Goal: Transaction & Acquisition: Purchase product/service

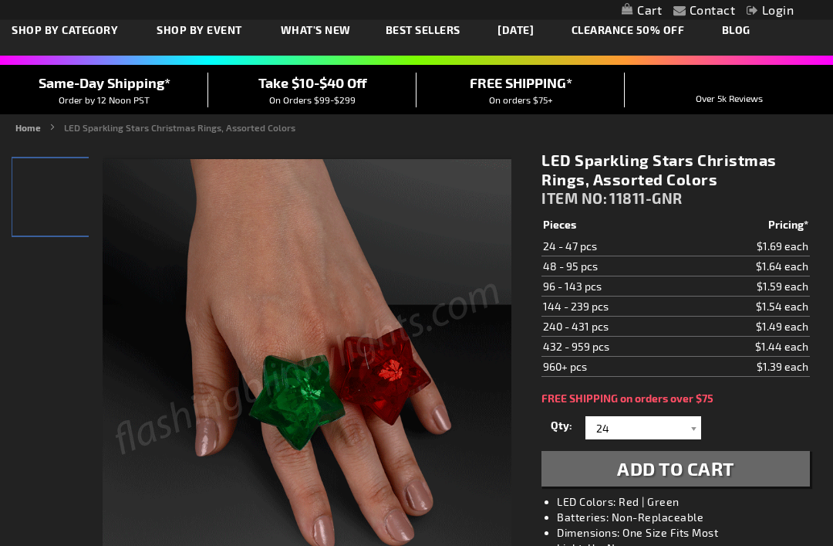
scroll to position [76, 0]
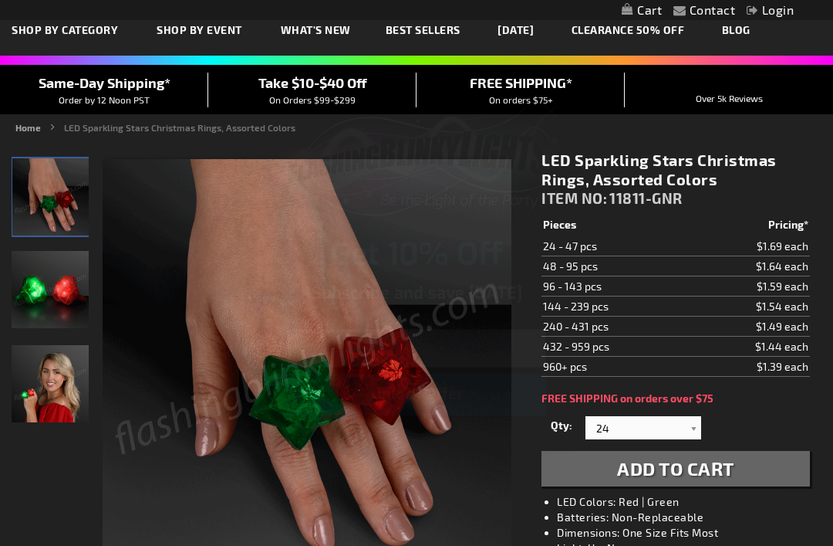
click at [479, 415] on button "Unlock Offer" at bounding box center [416, 394] width 259 height 42
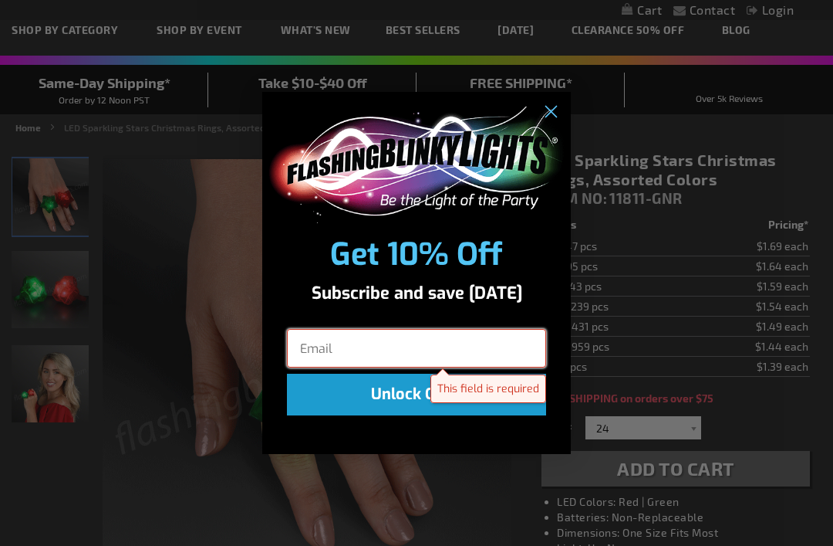
scroll to position [76, 0]
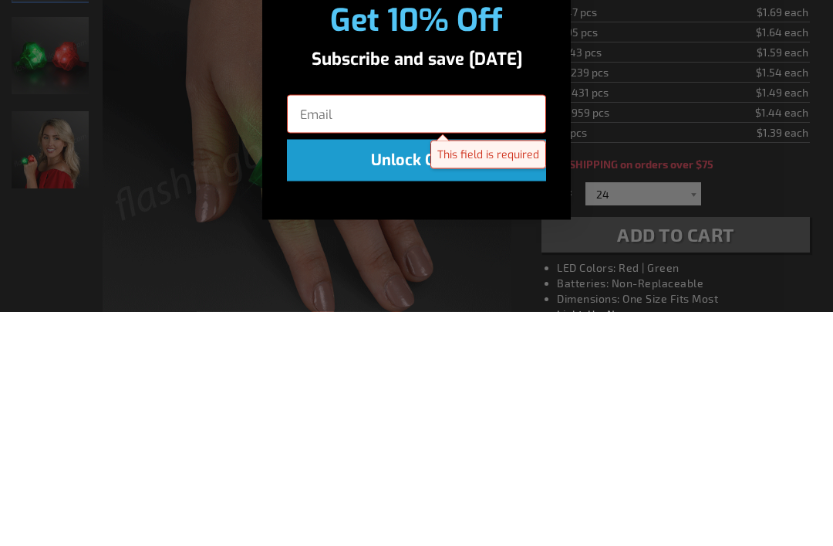
click at [772, 143] on div "Close dialog Get 10% Off Subscribe and save today This field is required Unlock…" at bounding box center [416, 273] width 833 height 546
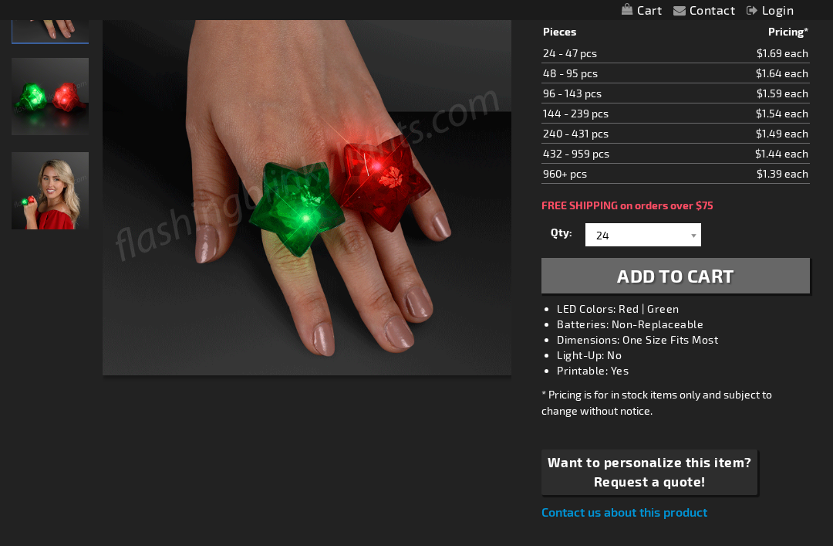
scroll to position [0, 0]
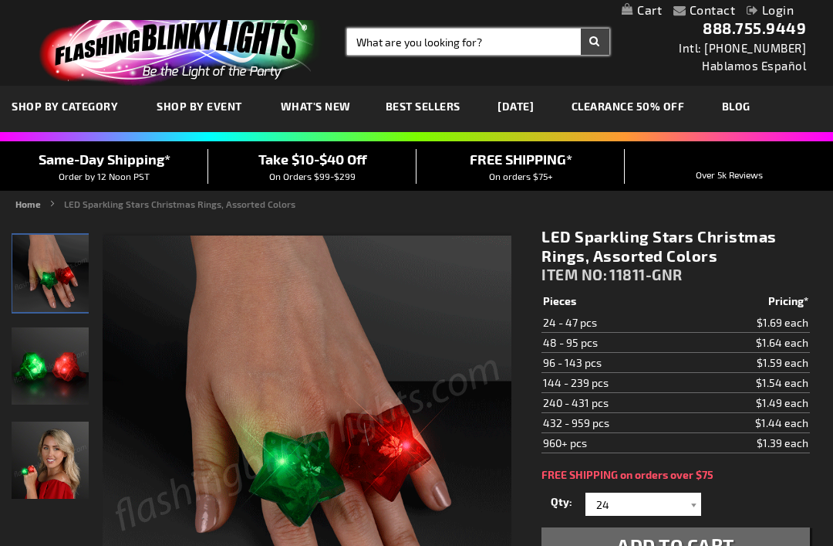
click at [370, 45] on input "Search" at bounding box center [478, 42] width 262 height 26
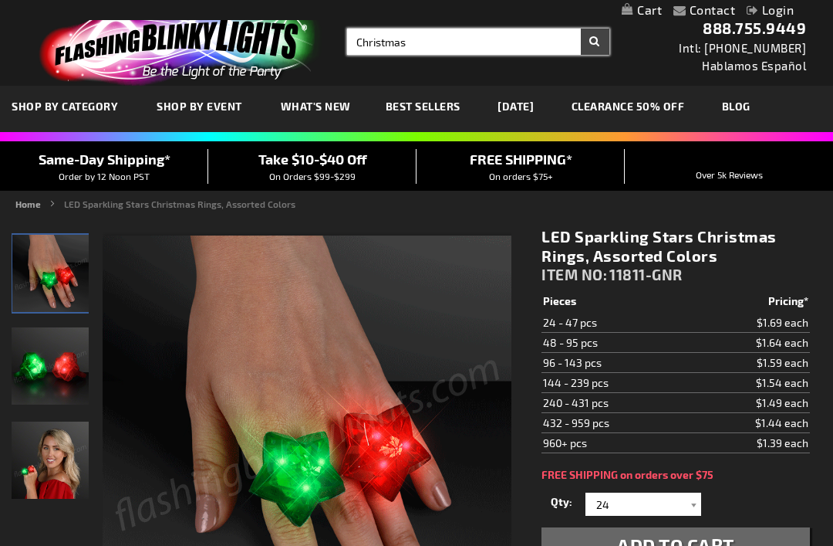
type input "Christmas"
click at [595, 42] on button "Search" at bounding box center [595, 42] width 29 height 26
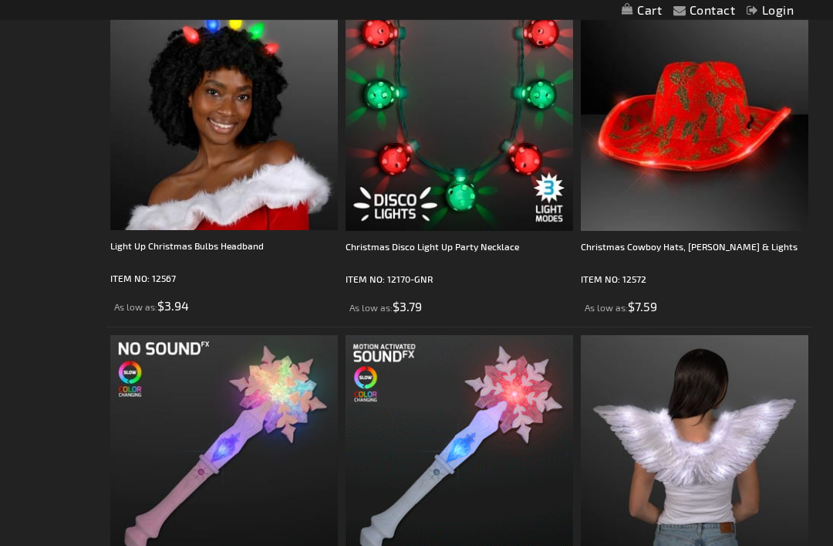
scroll to position [742, 0]
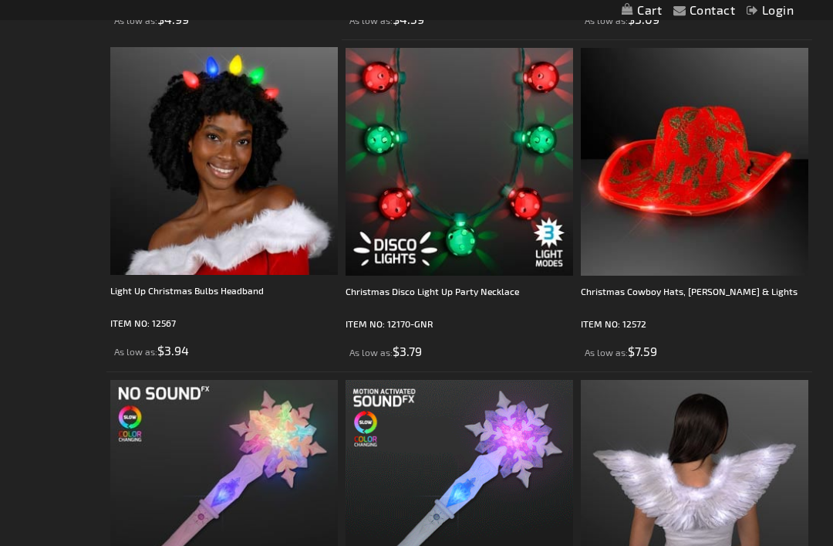
click at [711, 293] on div "Christmas Cowboy Hats, Holly & Lights" at bounding box center [695, 298] width 228 height 31
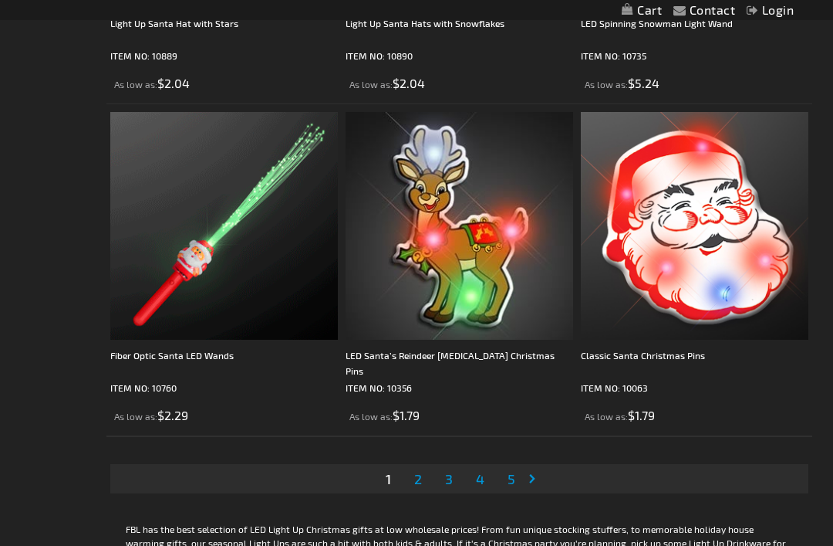
scroll to position [6650, 0]
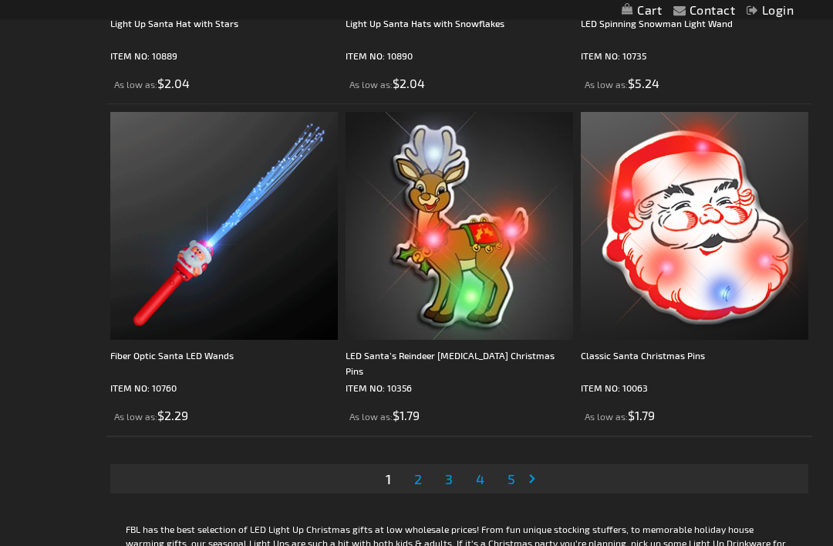
click at [425, 479] on link "Page 2" at bounding box center [418, 479] width 14 height 23
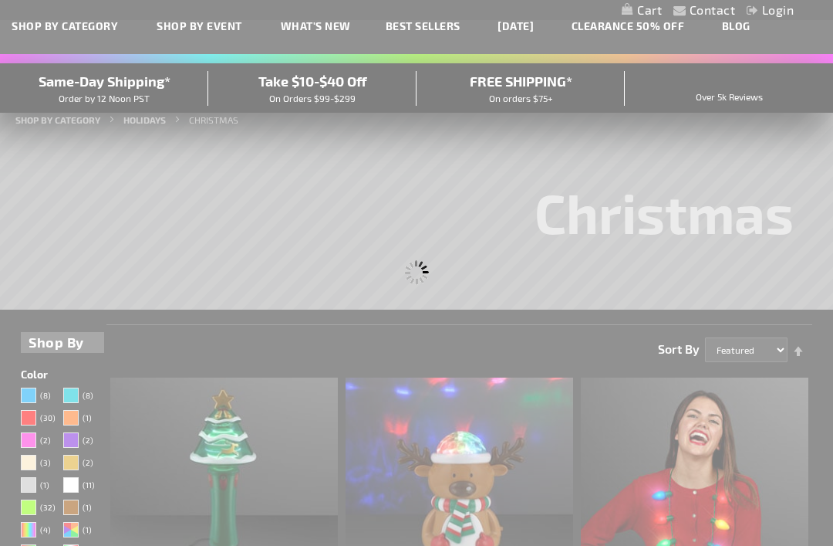
scroll to position [0, 0]
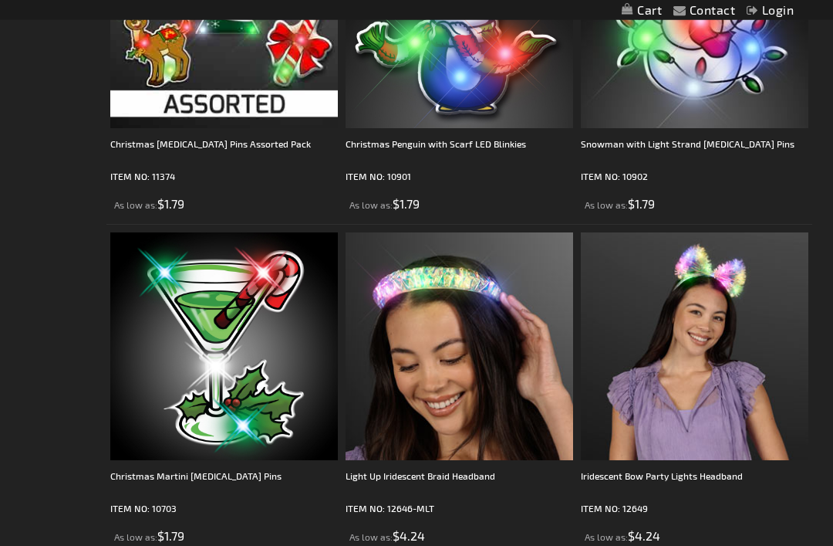
scroll to position [6263, 0]
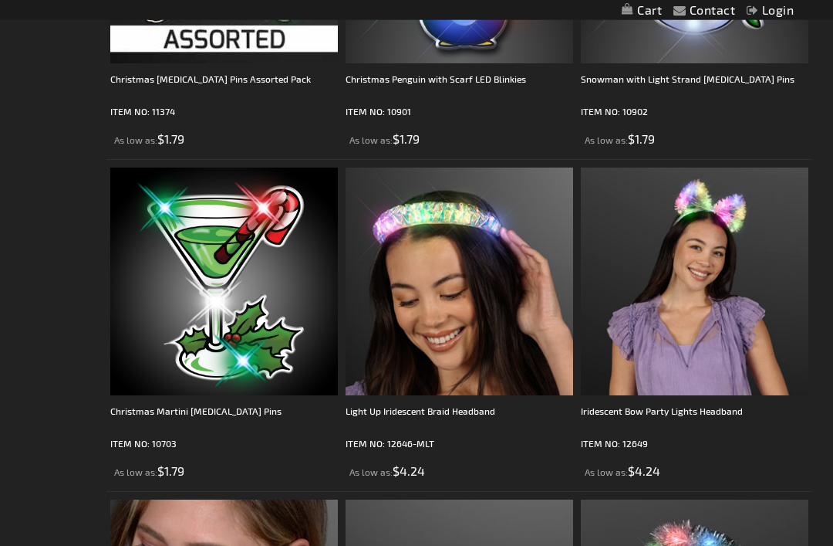
click at [204, 393] on img at bounding box center [224, 282] width 228 height 228
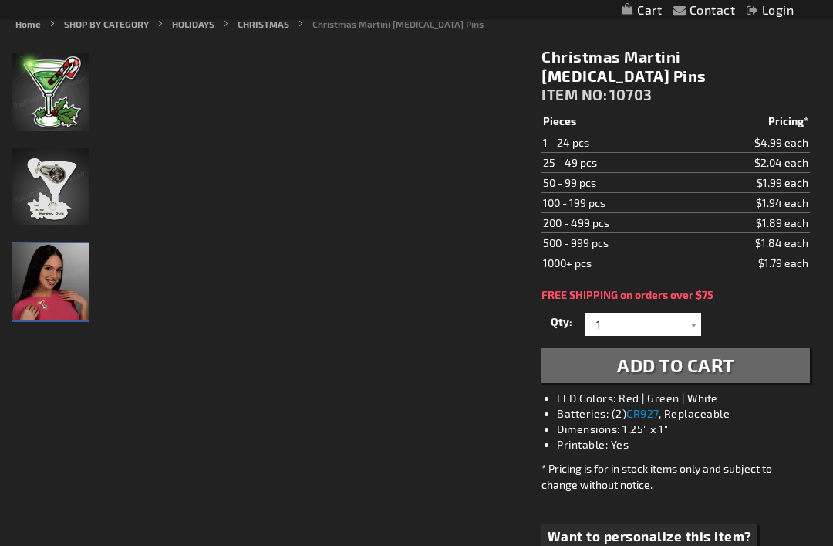
scroll to position [182, 0]
click at [55, 278] on img "Woman wearing Light Up Christmas Martini Glass LED Pin" at bounding box center [50, 281] width 77 height 77
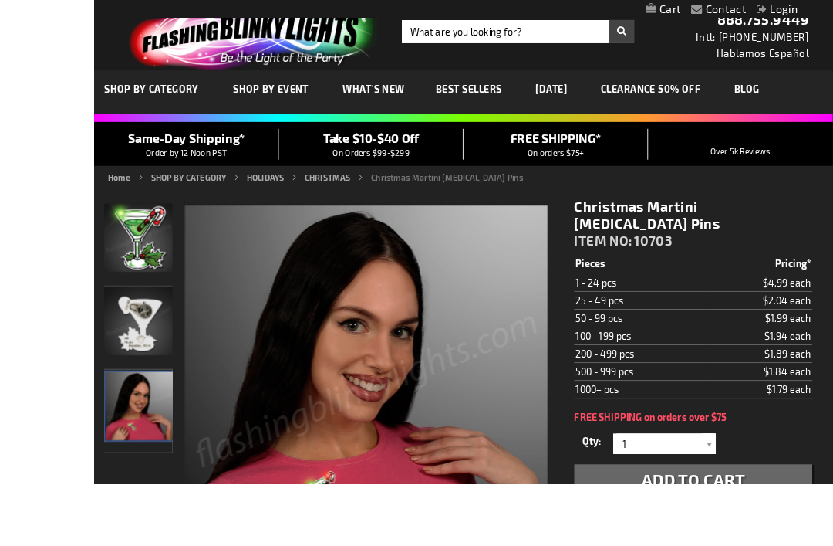
scroll to position [184, 0]
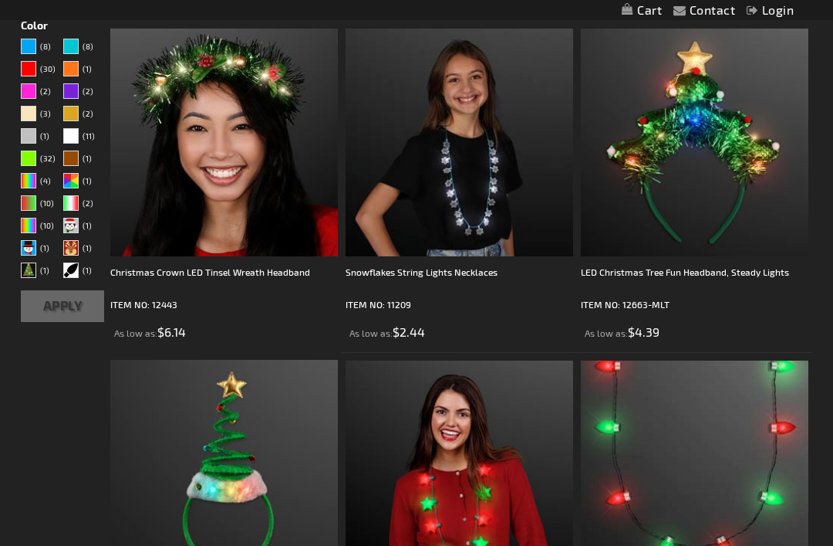
scroll to position [288, 0]
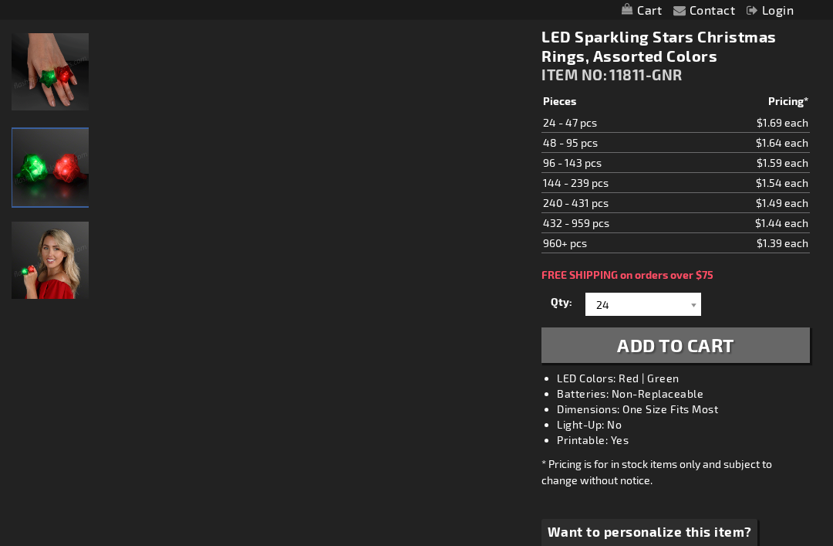
scroll to position [200, 0]
click at [58, 174] on img "Light Up Assorted-Color Christmas Star LED Ring" at bounding box center [50, 167] width 77 height 77
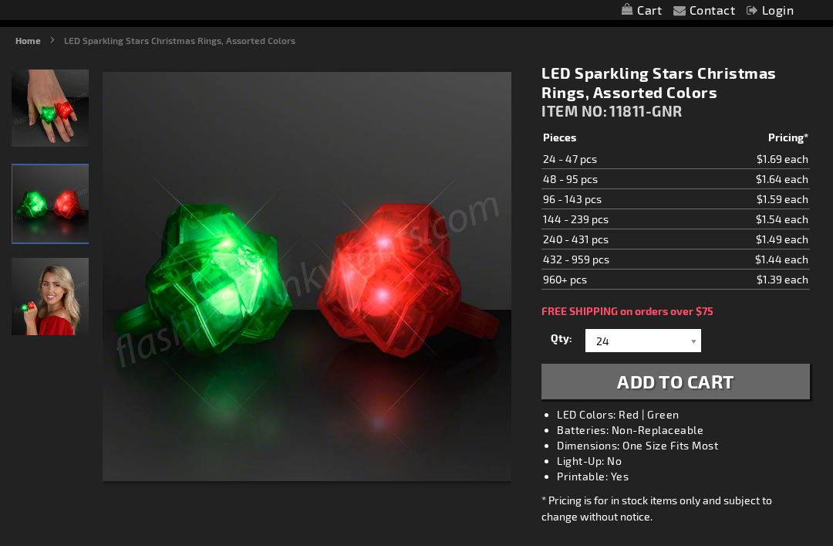
scroll to position [164, 0]
click at [721, 351] on div "Qty 24 48 72 96 120 144 168 192 216 240 264 288 312 336 360 384 408 432 456" at bounding box center [676, 339] width 269 height 31
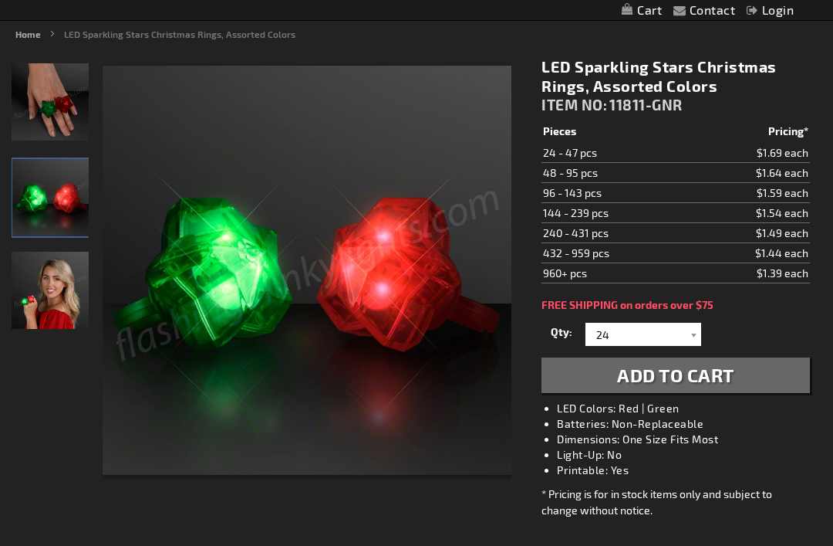
scroll to position [169, 0]
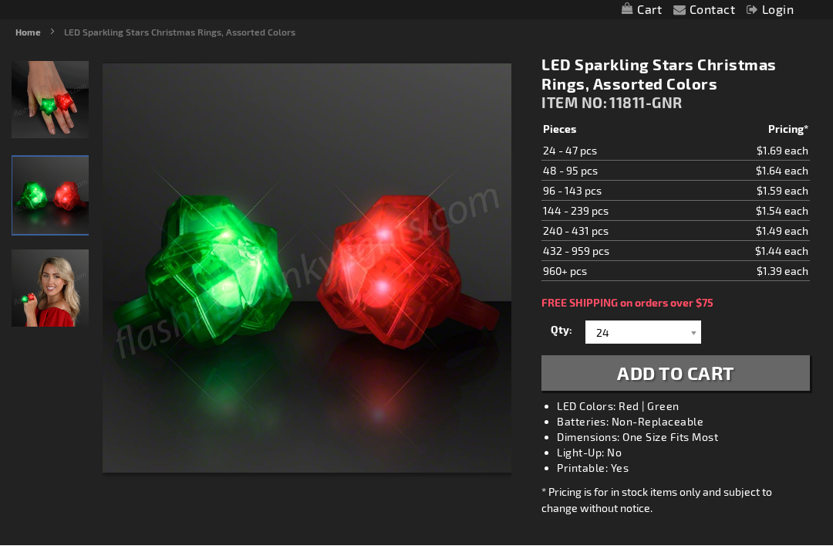
click at [71, 281] on img "Female model displaying Light Up Assorted-Color Christmas Star LED Ring" at bounding box center [50, 288] width 77 height 77
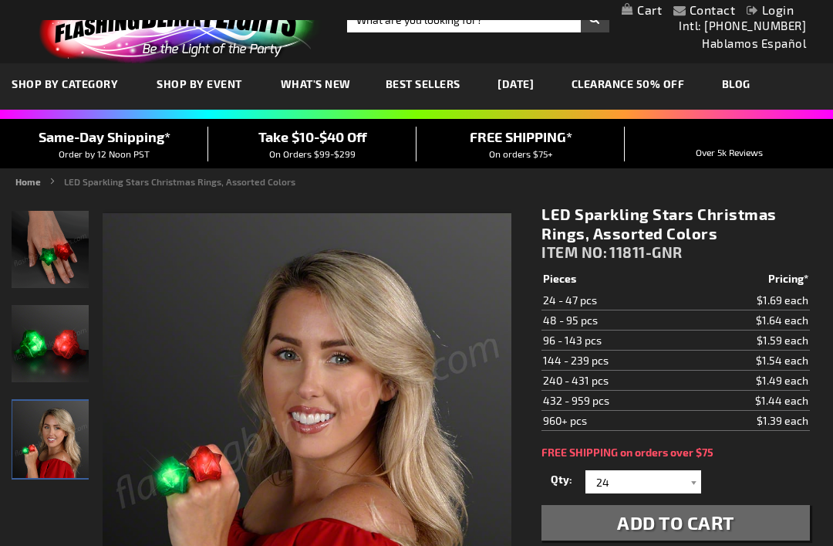
scroll to position [0, 0]
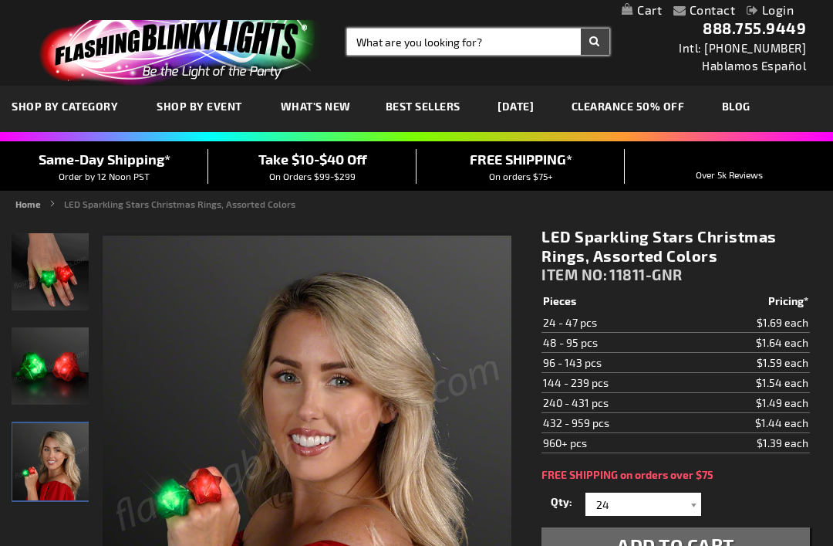
click at [389, 37] on input "Search" at bounding box center [478, 42] width 262 height 26
type input "Christmas"
click at [595, 42] on button "Search" at bounding box center [595, 42] width 29 height 26
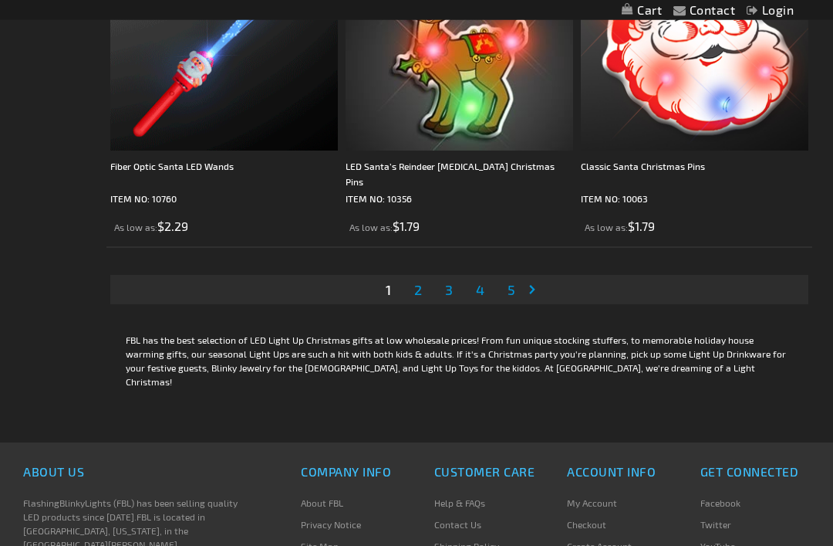
scroll to position [6848, 0]
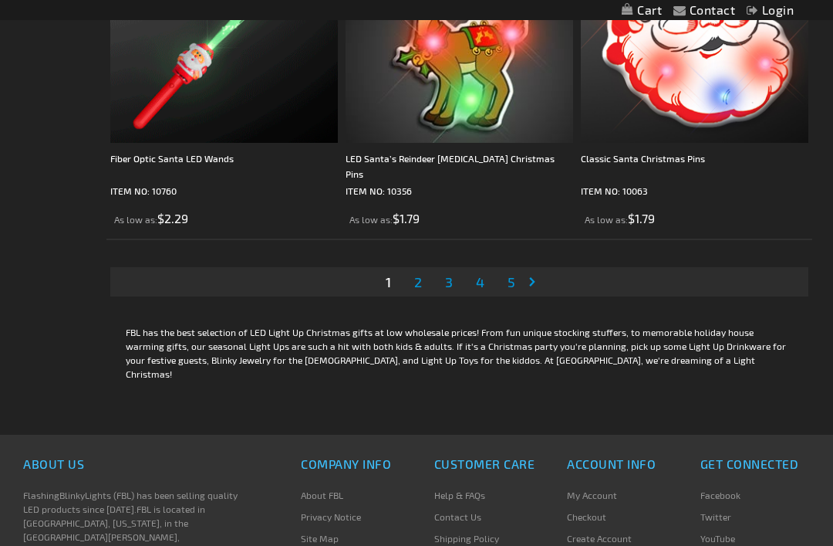
click at [425, 286] on link "Page 2" at bounding box center [418, 281] width 14 height 23
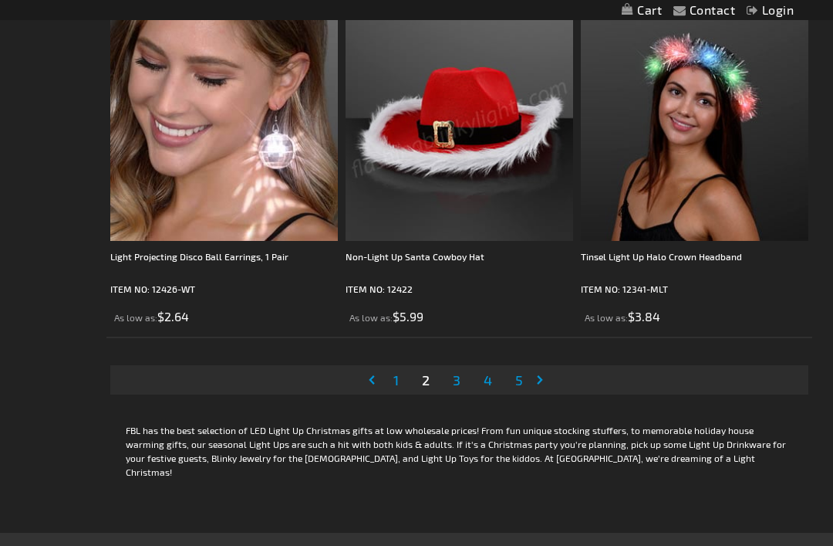
scroll to position [6749, 0]
click at [461, 381] on span "3" at bounding box center [457, 380] width 8 height 17
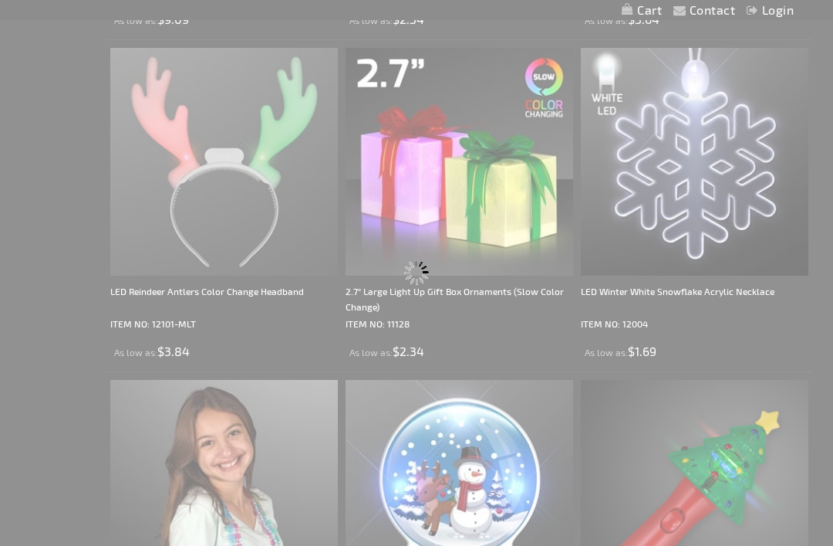
scroll to position [0, 0]
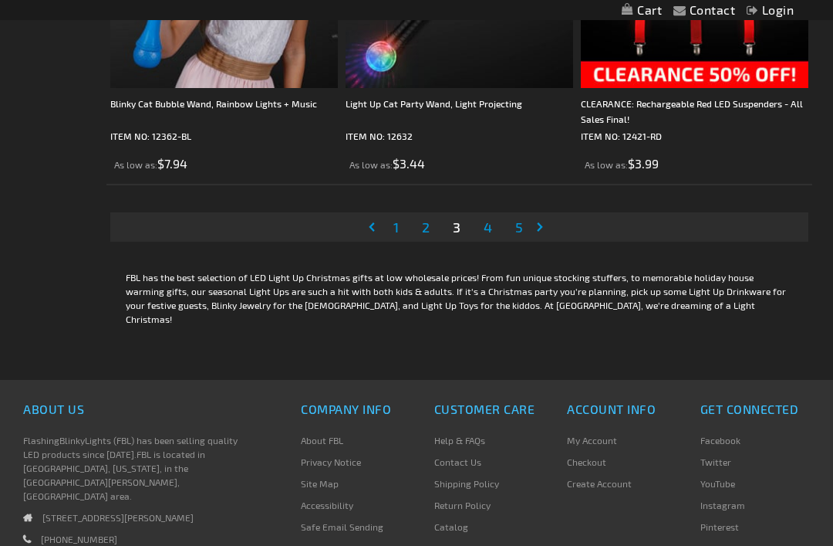
scroll to position [6924, 0]
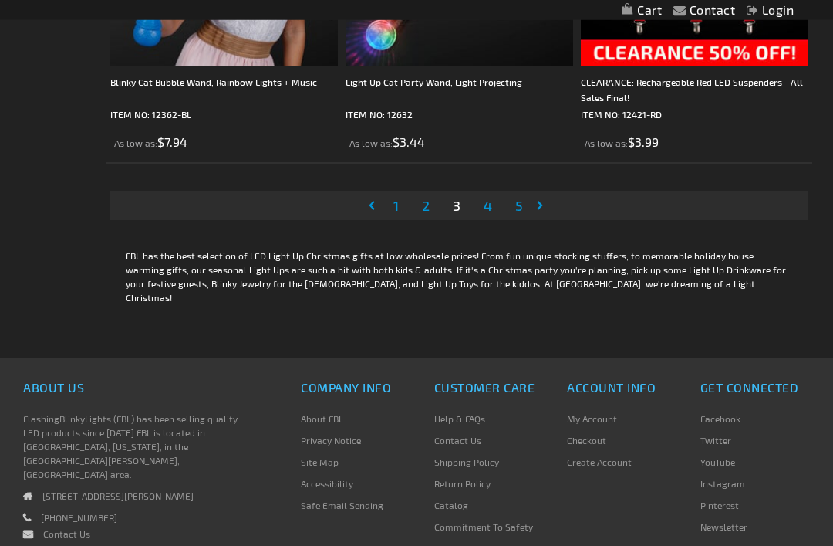
click at [494, 208] on link "Page 4" at bounding box center [488, 205] width 15 height 23
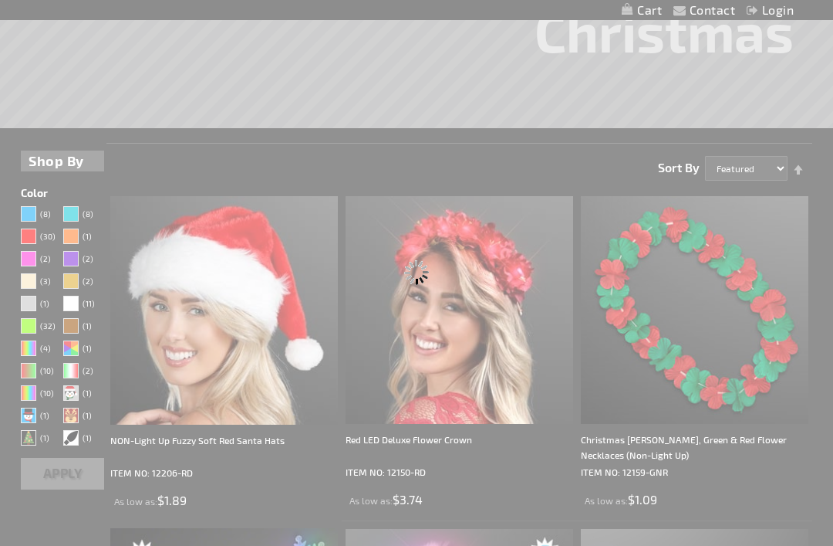
scroll to position [0, 0]
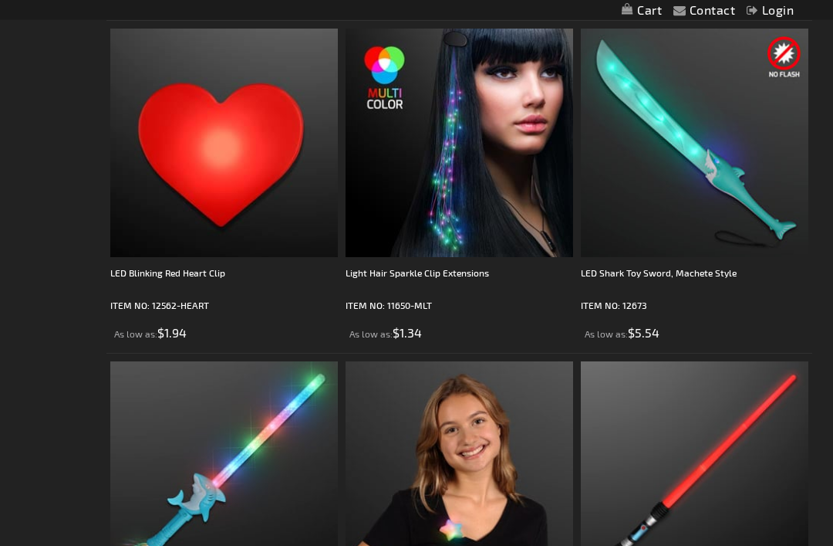
scroll to position [3860, 0]
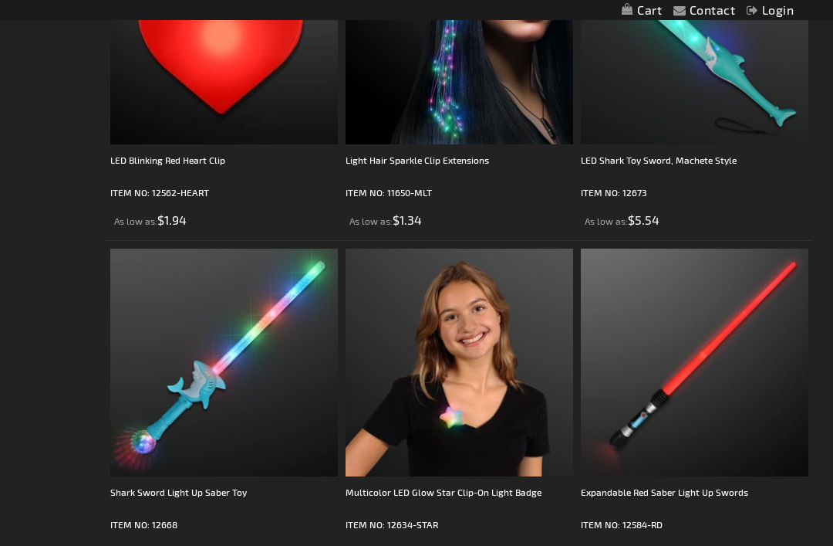
click at [445, 154] on div "Light Hair Sparkle Clip Extensions" at bounding box center [460, 167] width 228 height 31
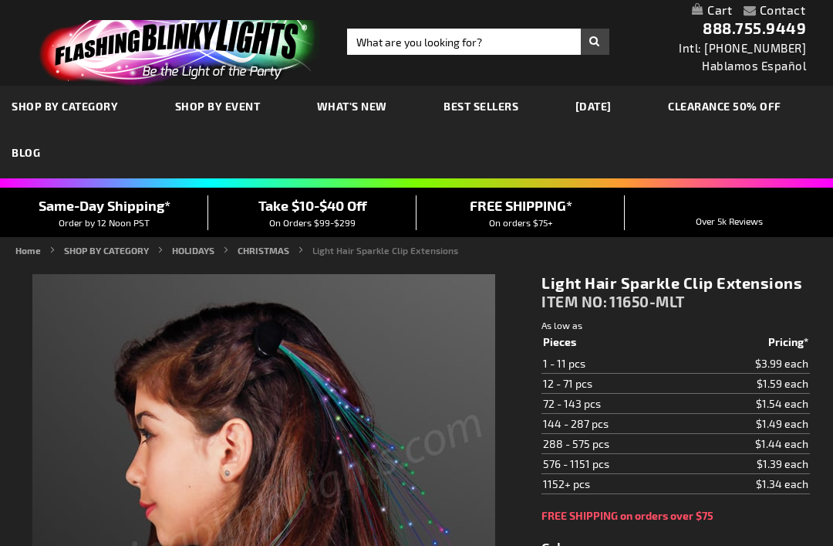
type input "5659"
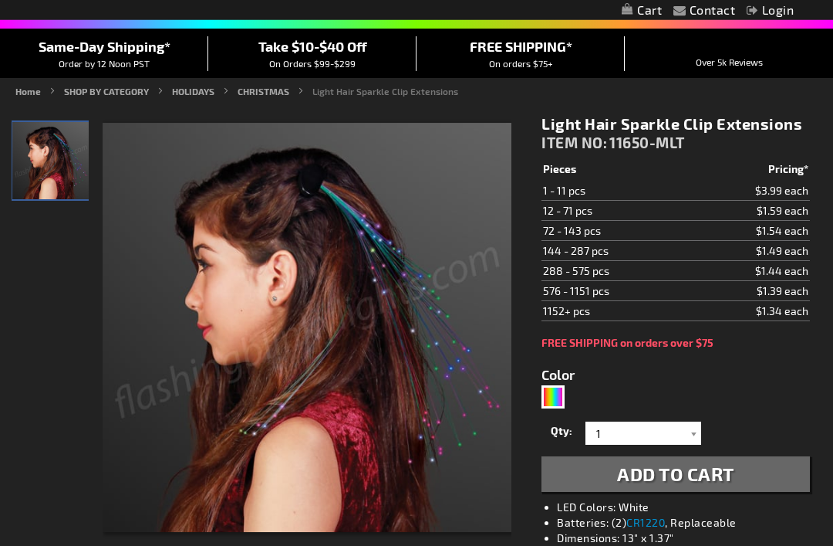
scroll to position [115, 0]
click at [70, 155] on img "Light Hair Sparkle Clip Extensions" at bounding box center [50, 160] width 77 height 77
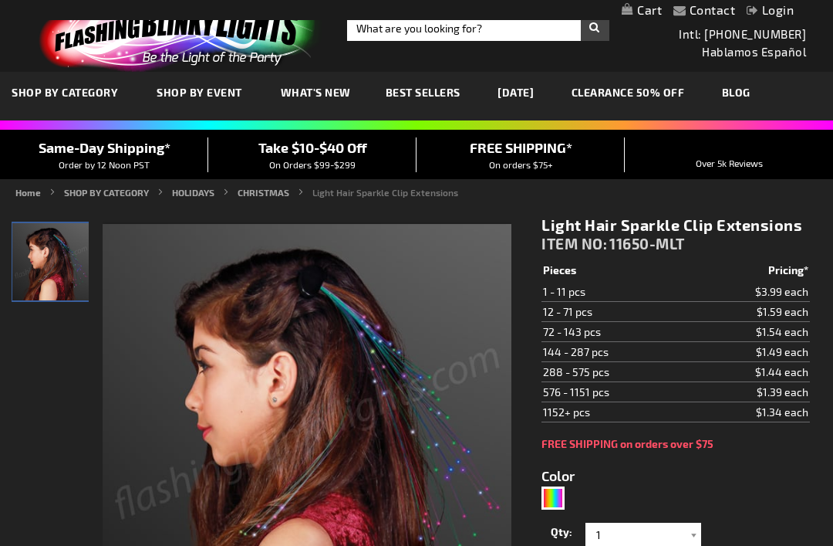
scroll to position [0, 0]
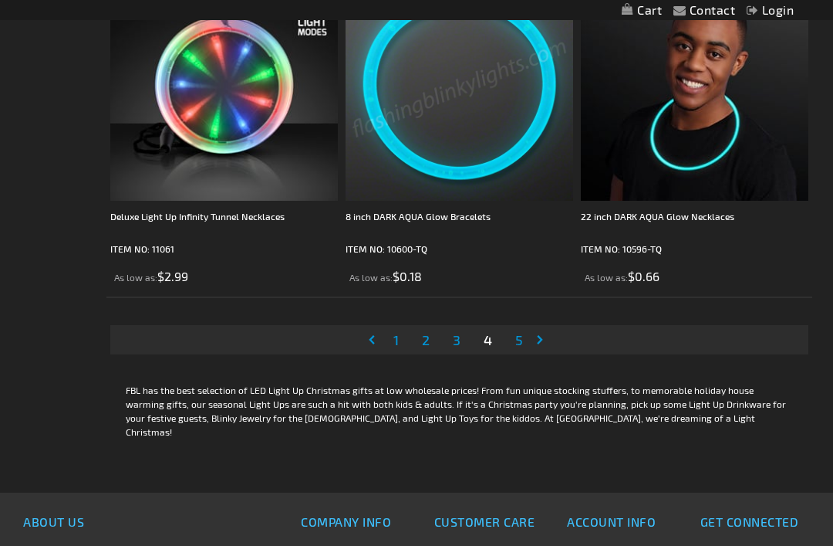
scroll to position [6810, 0]
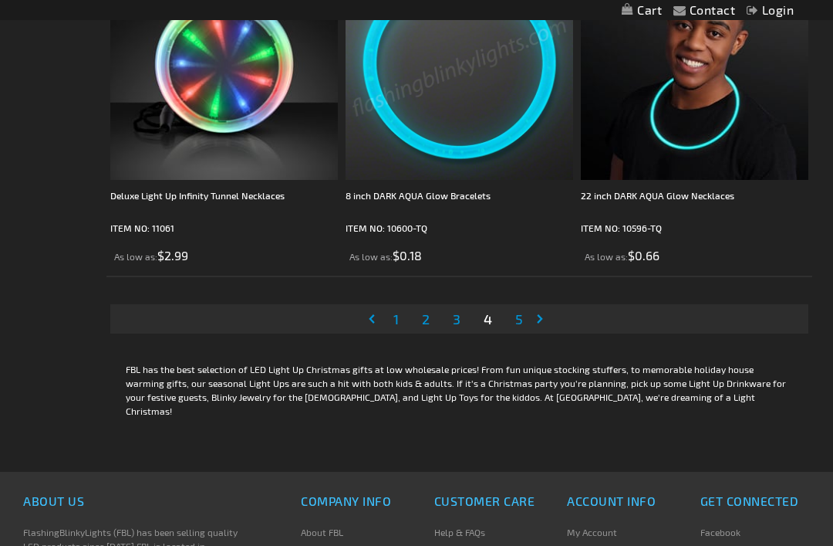
click at [525, 319] on link "Page 5" at bounding box center [519, 318] width 14 height 23
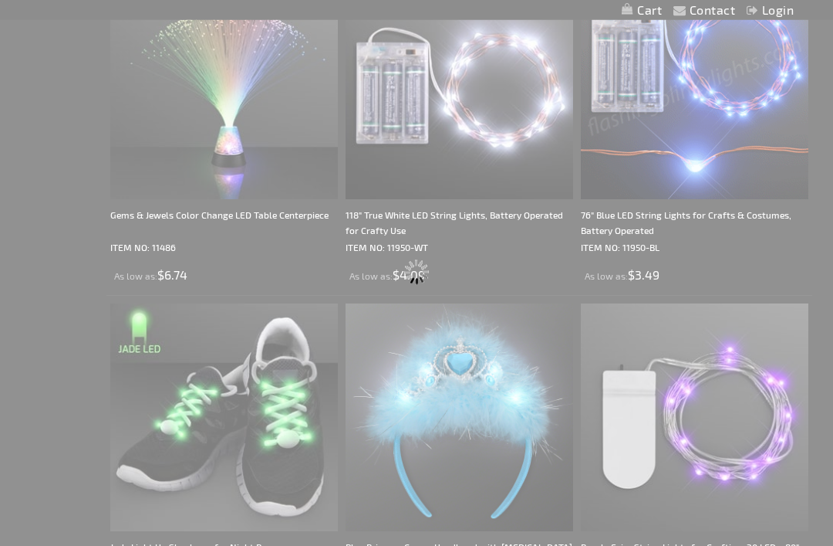
scroll to position [0, 0]
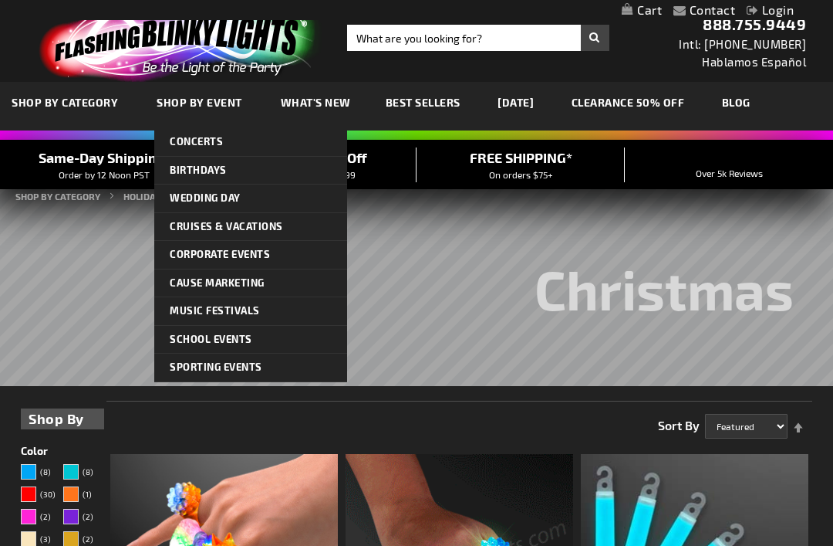
scroll to position [3, 0]
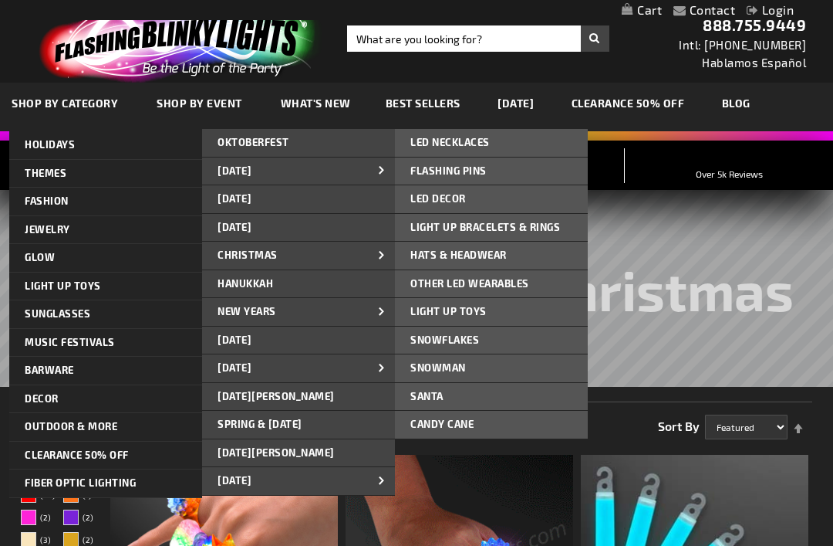
click at [468, 391] on link "Santa" at bounding box center [491, 397] width 193 height 28
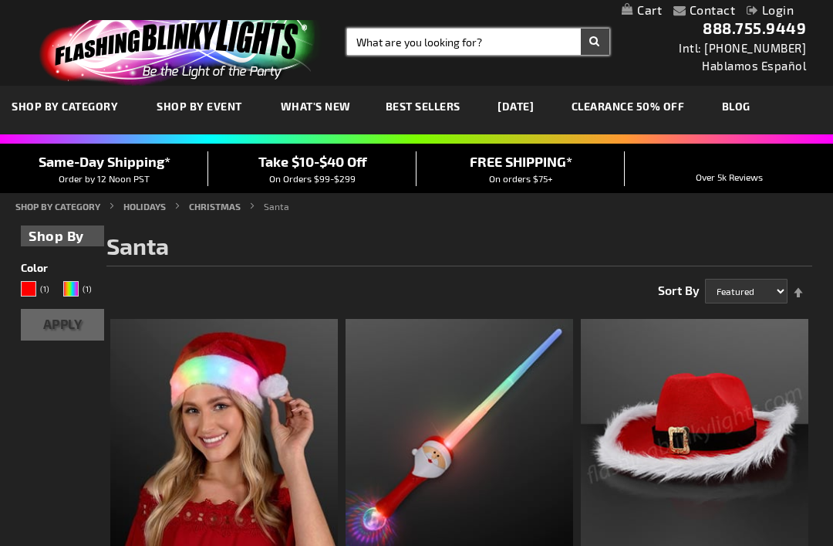
click at [382, 45] on input "Search" at bounding box center [478, 42] width 262 height 26
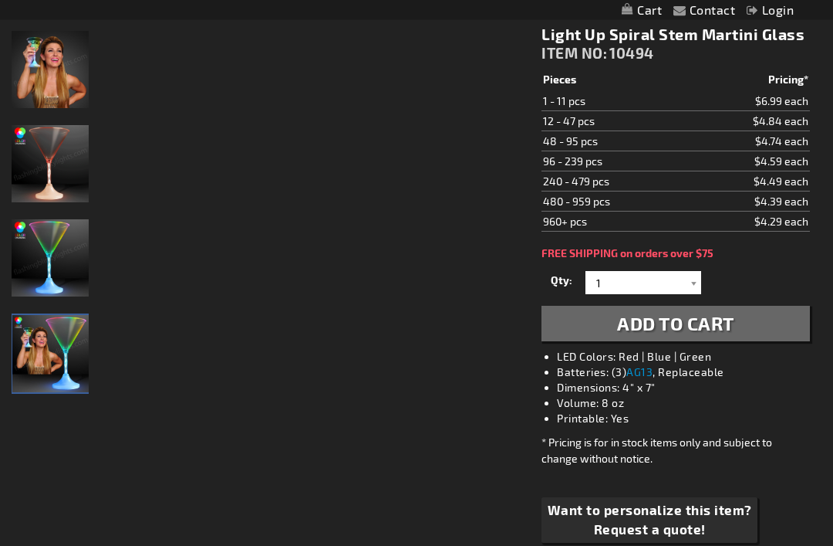
scroll to position [202, 0]
click at [66, 353] on img "Female displaying Long Spiral Stem Light Up Martini Glass" at bounding box center [50, 353] width 77 height 77
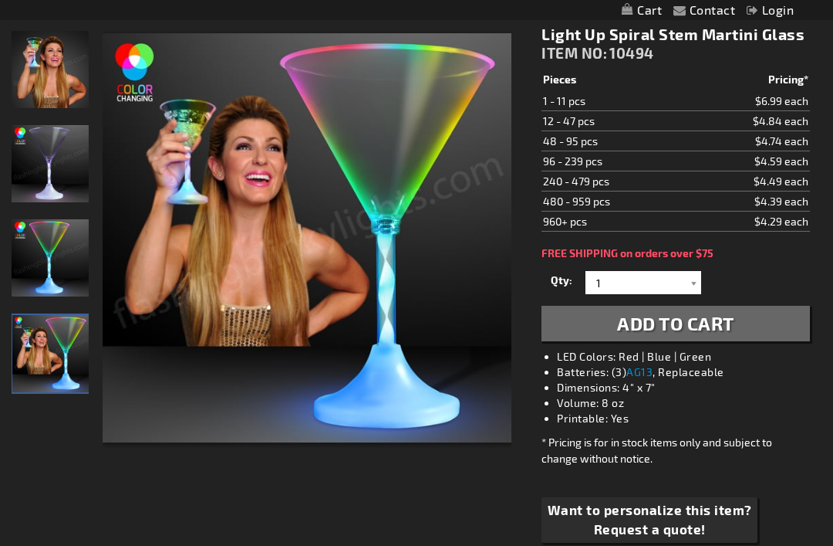
click at [72, 245] on img "Long Spiral Stem Light Up Martini Glass" at bounding box center [50, 257] width 77 height 77
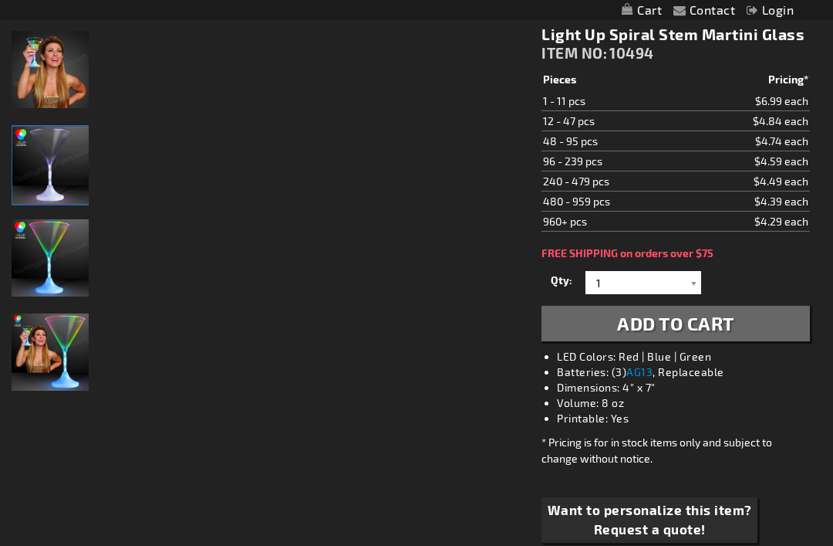
click at [74, 153] on img "Long Spiral Stem Light Up Martini Glass" at bounding box center [50, 165] width 77 height 77
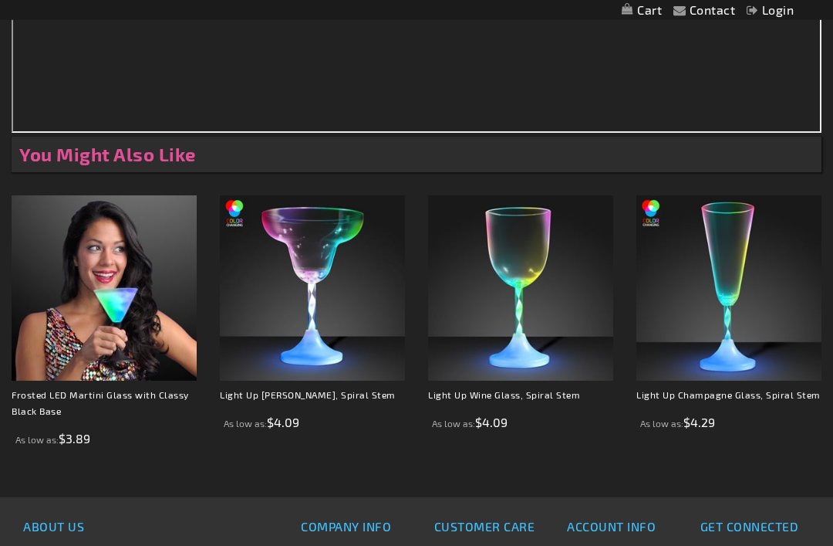
scroll to position [1391, 0]
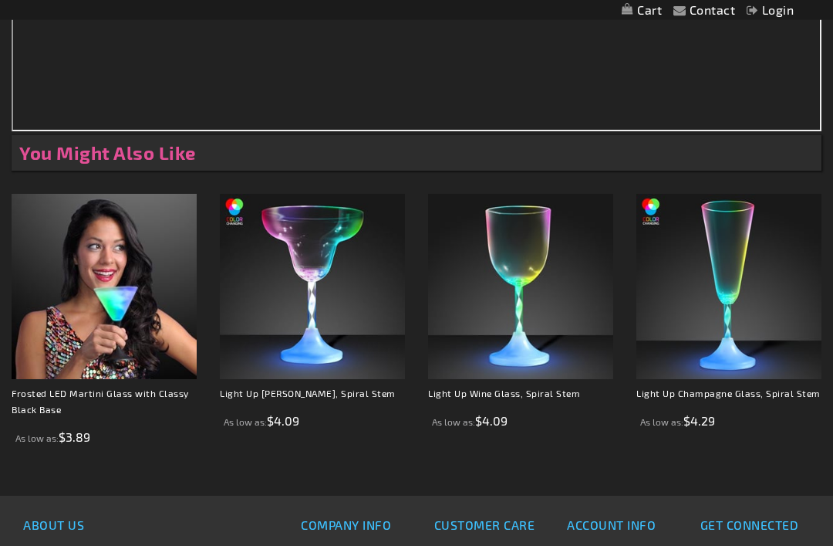
click at [126, 377] on img at bounding box center [104, 286] width 185 height 185
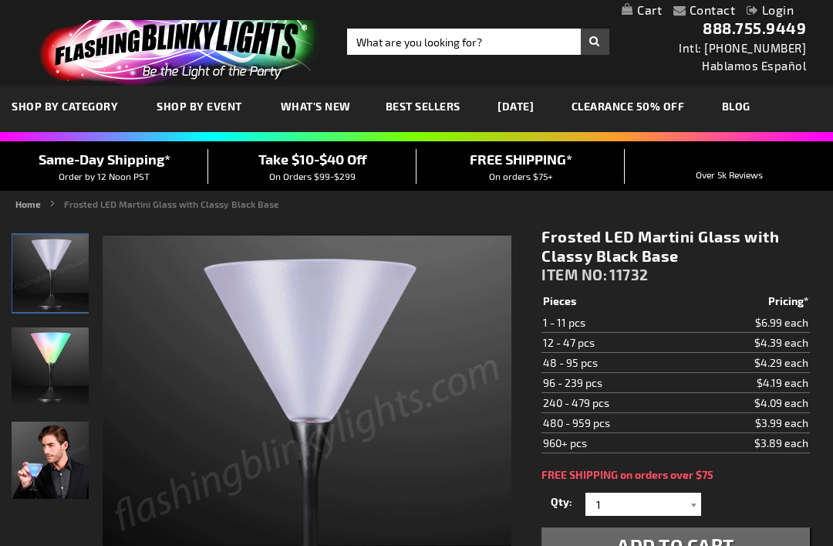
click at [71, 475] on img "Frosted LED Martini Glass with Classy Black Base" at bounding box center [50, 459] width 77 height 77
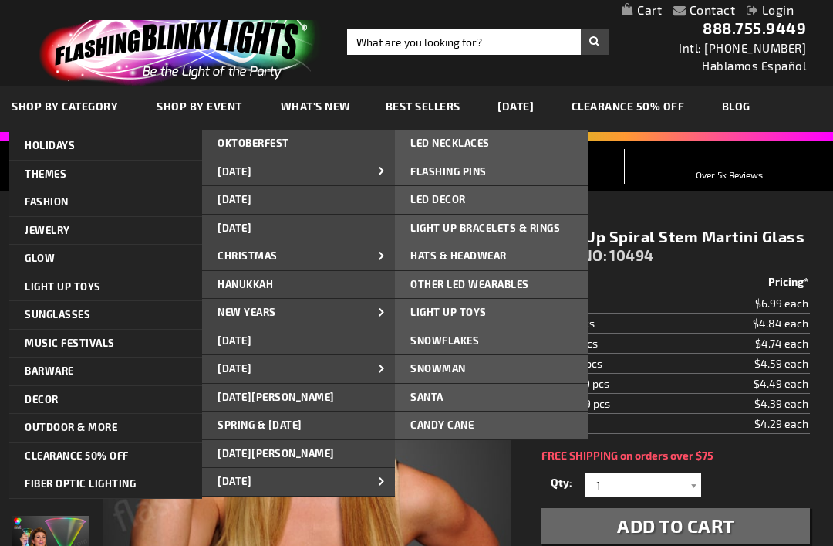
click at [463, 201] on span "LED DECOR" at bounding box center [439, 199] width 56 height 12
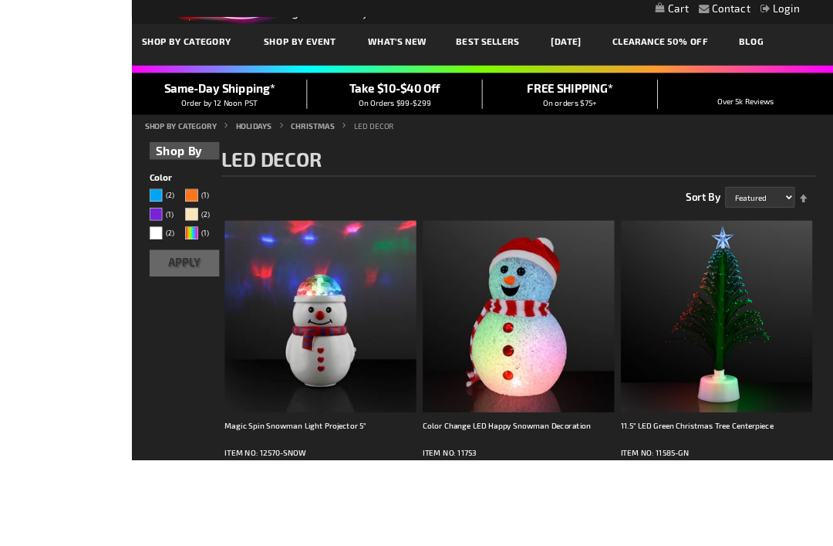
scroll to position [196, 0]
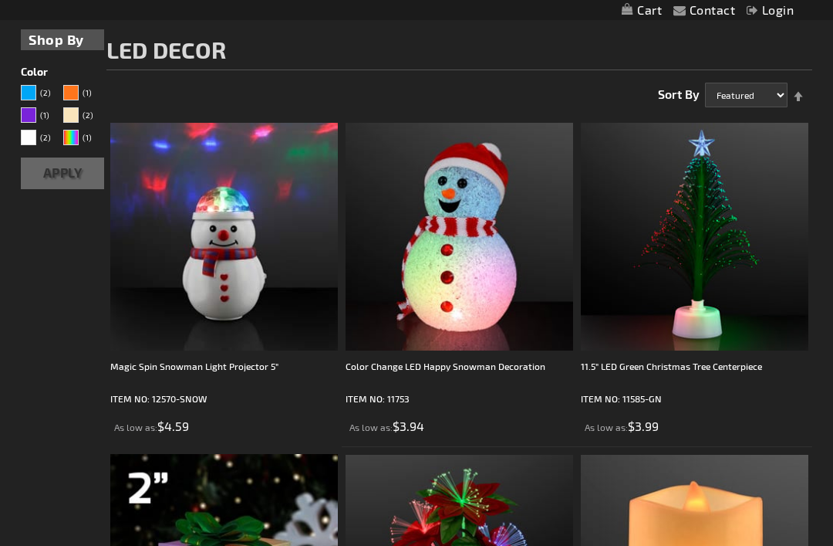
click at [674, 373] on div "11.5" LED Green Christmas Tree Centerpiece" at bounding box center [695, 373] width 228 height 31
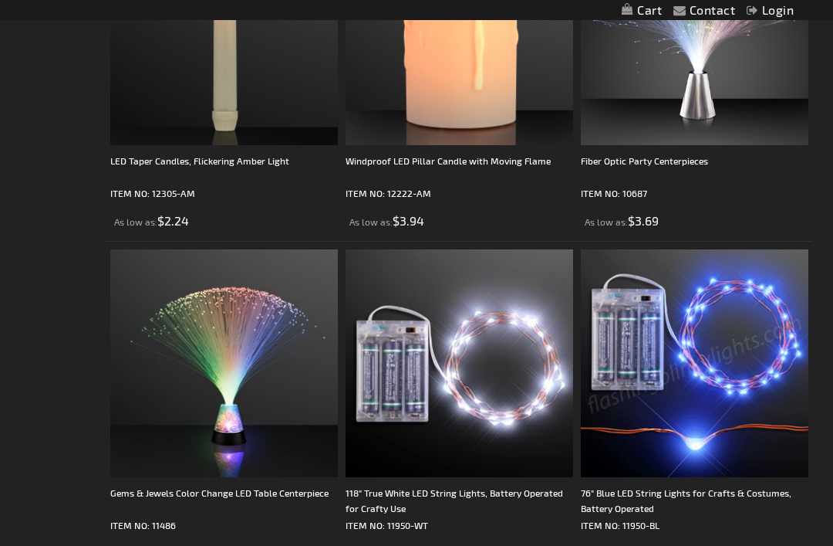
scroll to position [2022, 0]
